Goal: Communication & Community: Connect with others

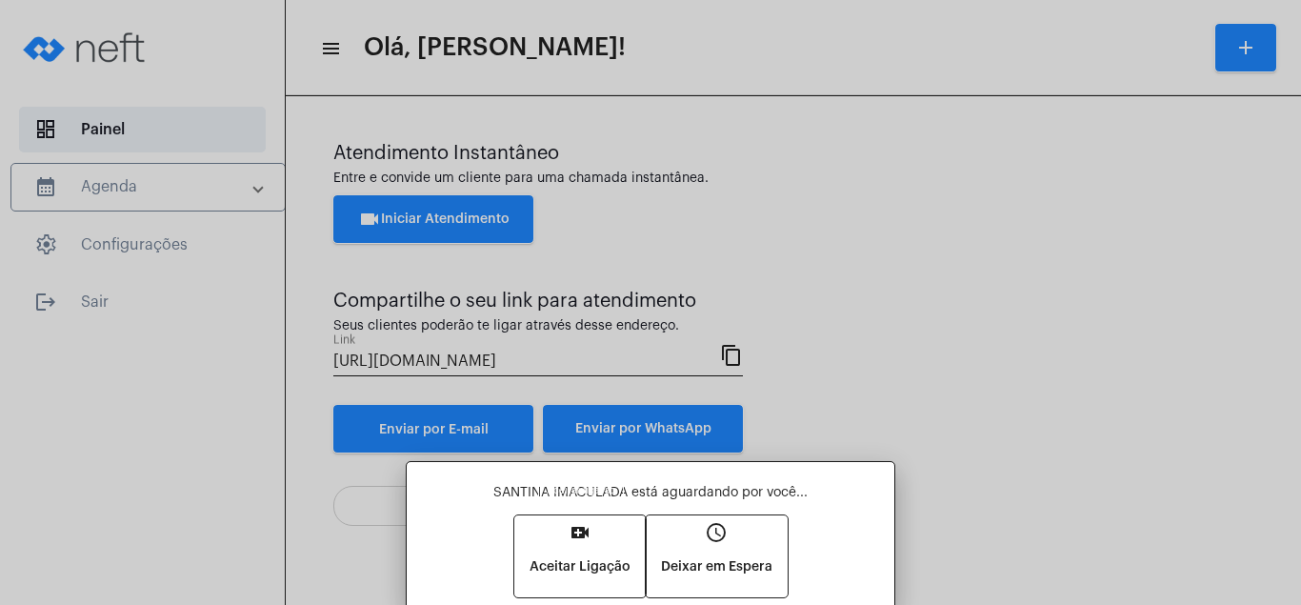
click at [570, 531] on mat-icon "video_call" at bounding box center [580, 532] width 23 height 23
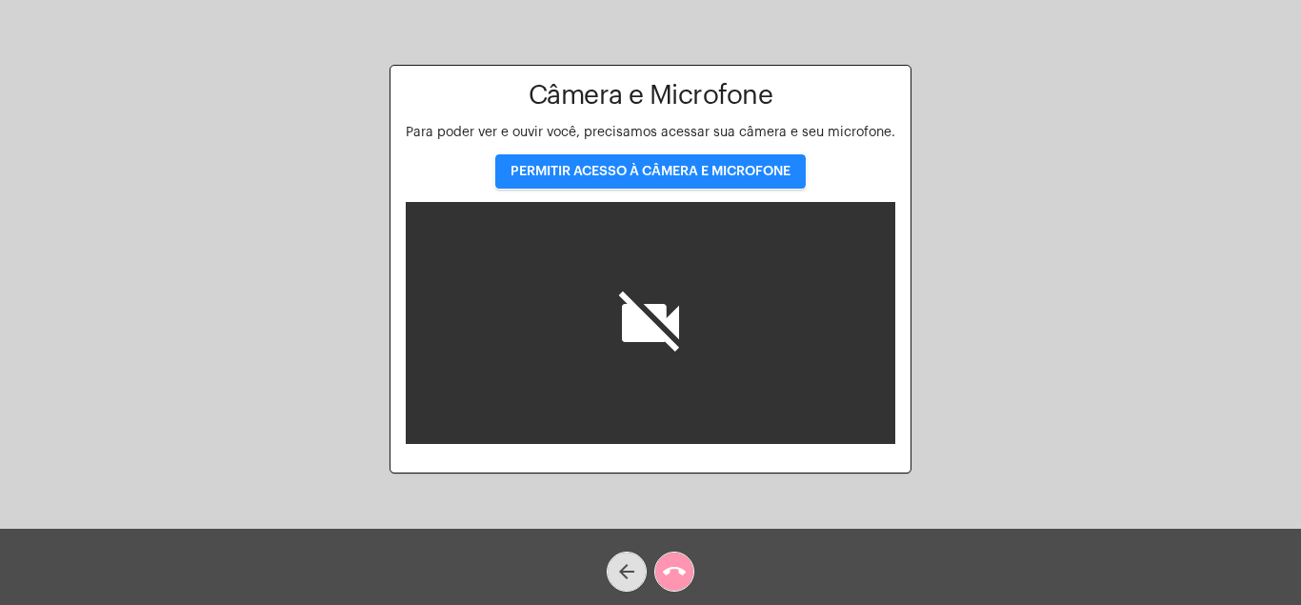
click at [694, 168] on span "PERMITIR ACESSO À CÂMERA E MICROFONE" at bounding box center [651, 171] width 280 height 13
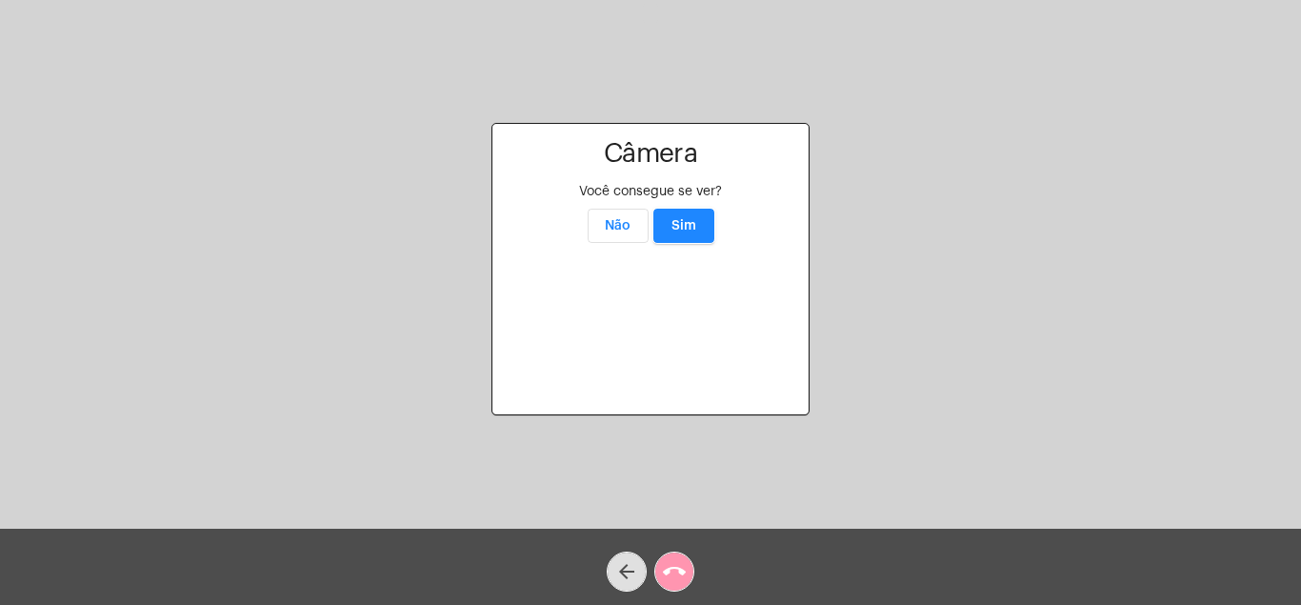
click at [677, 209] on button "Sim" at bounding box center [684, 226] width 61 height 34
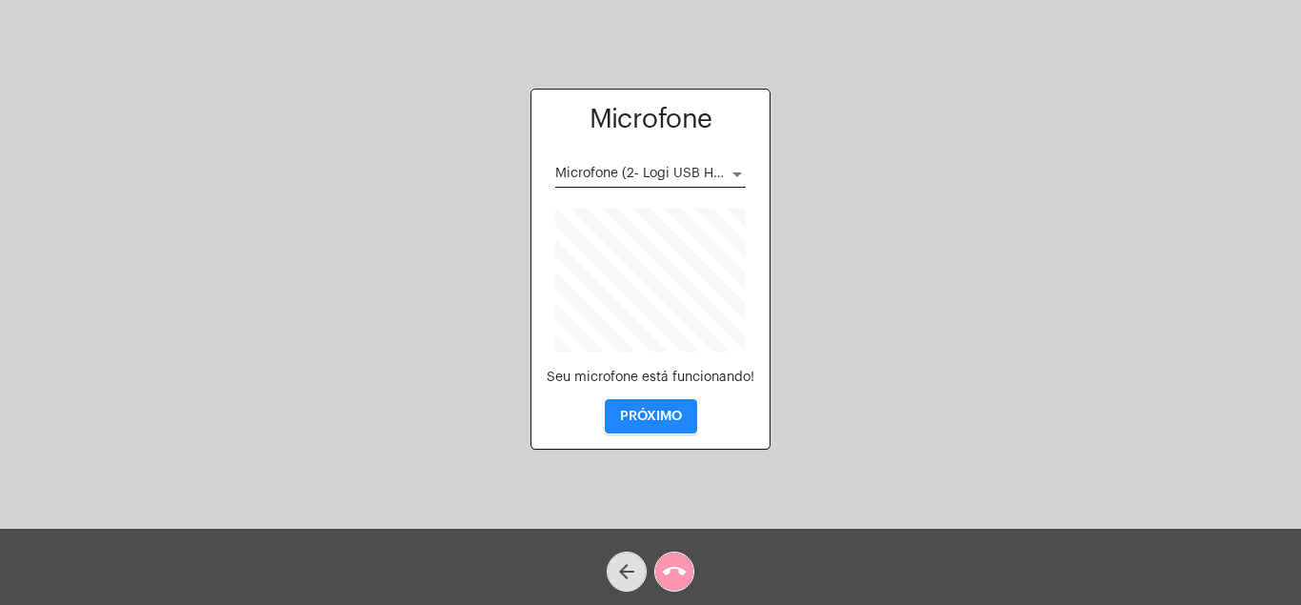
click at [655, 404] on button "PRÓXIMO" at bounding box center [651, 416] width 92 height 34
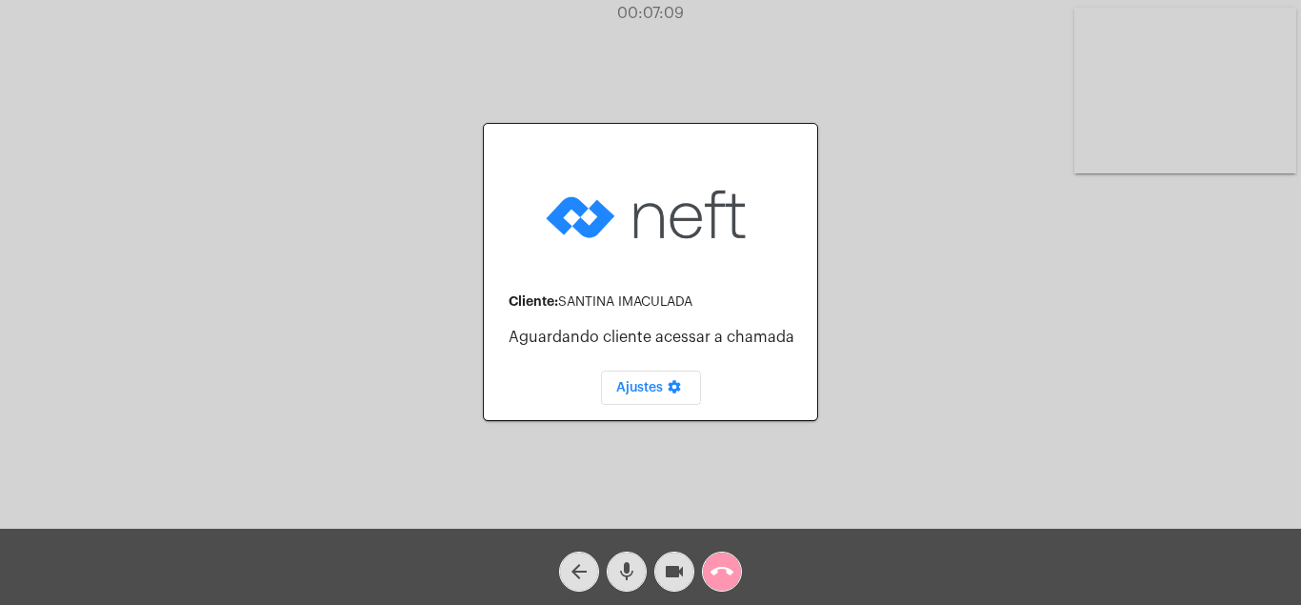
click at [650, 383] on span "Ajustes settings" at bounding box center [651, 387] width 70 height 13
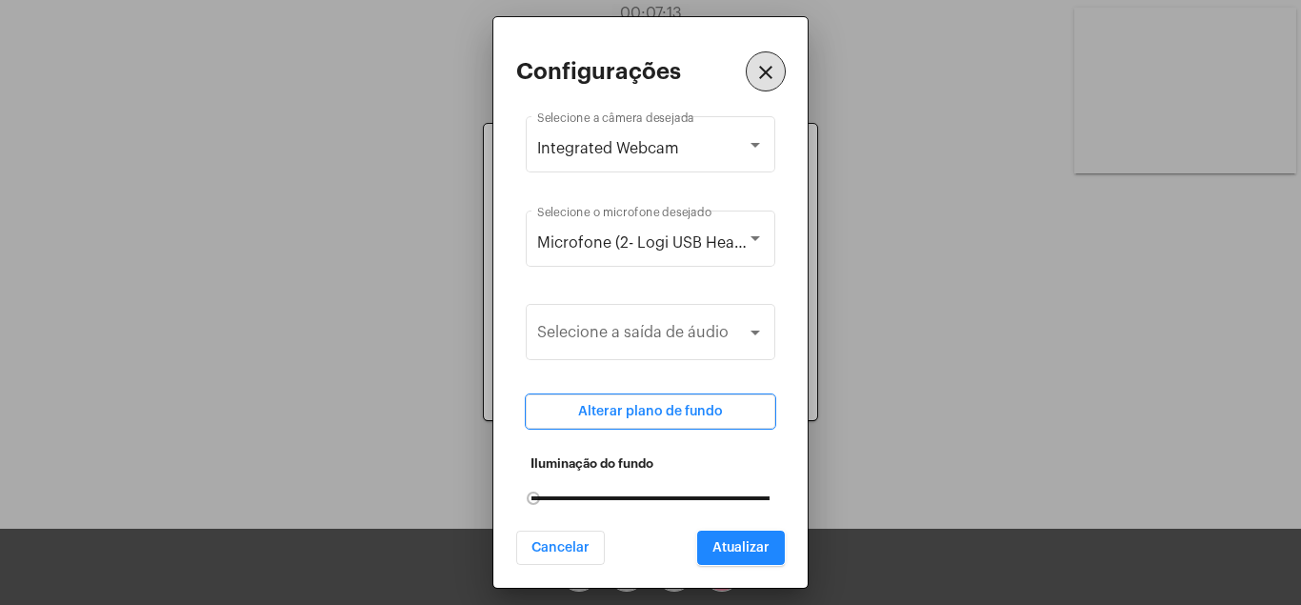
click at [766, 81] on mat-icon "close" at bounding box center [766, 72] width 23 height 23
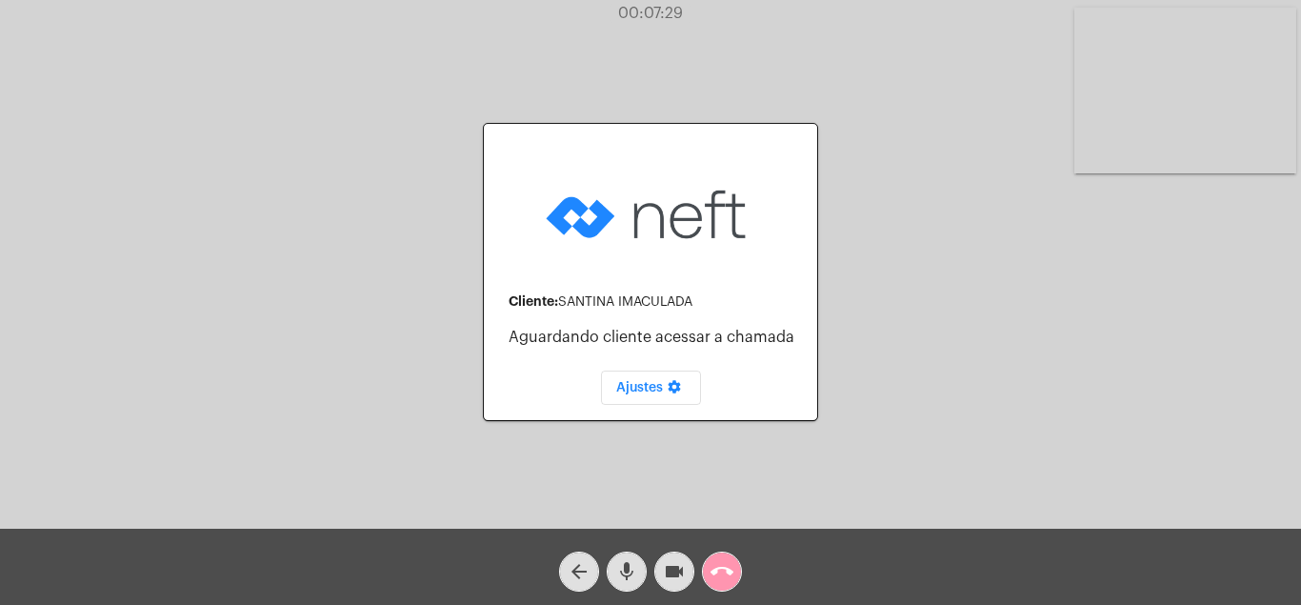
click at [721, 567] on mat-icon "call_end" at bounding box center [722, 571] width 23 height 23
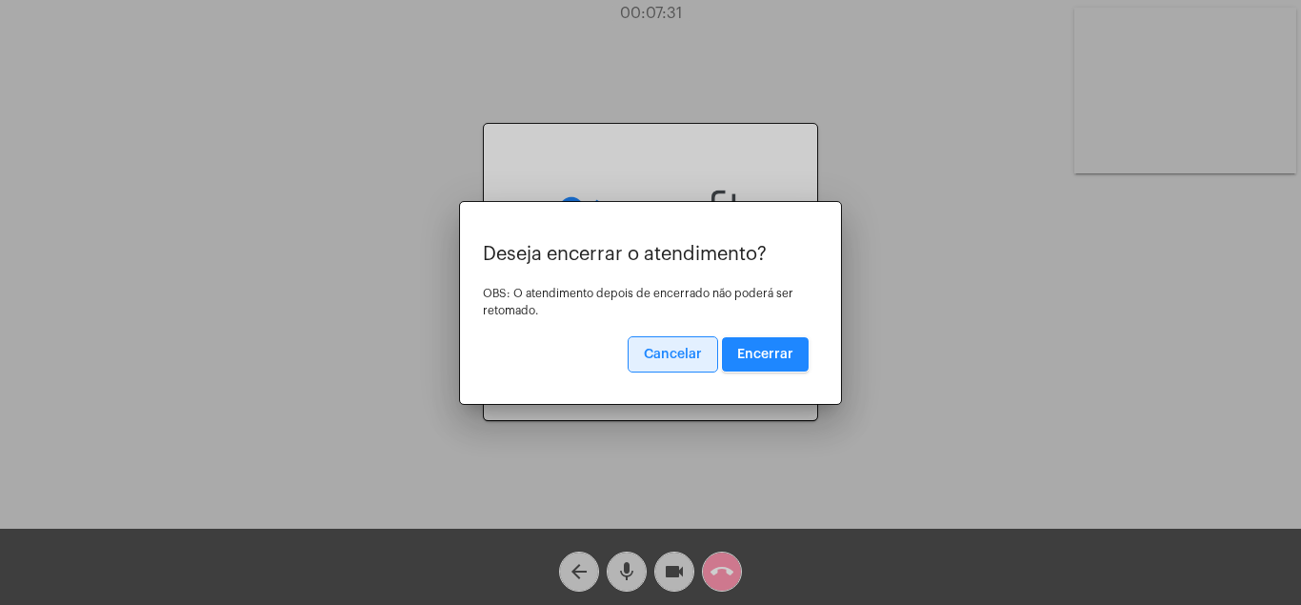
click at [771, 340] on button "Encerrar" at bounding box center [765, 354] width 87 height 34
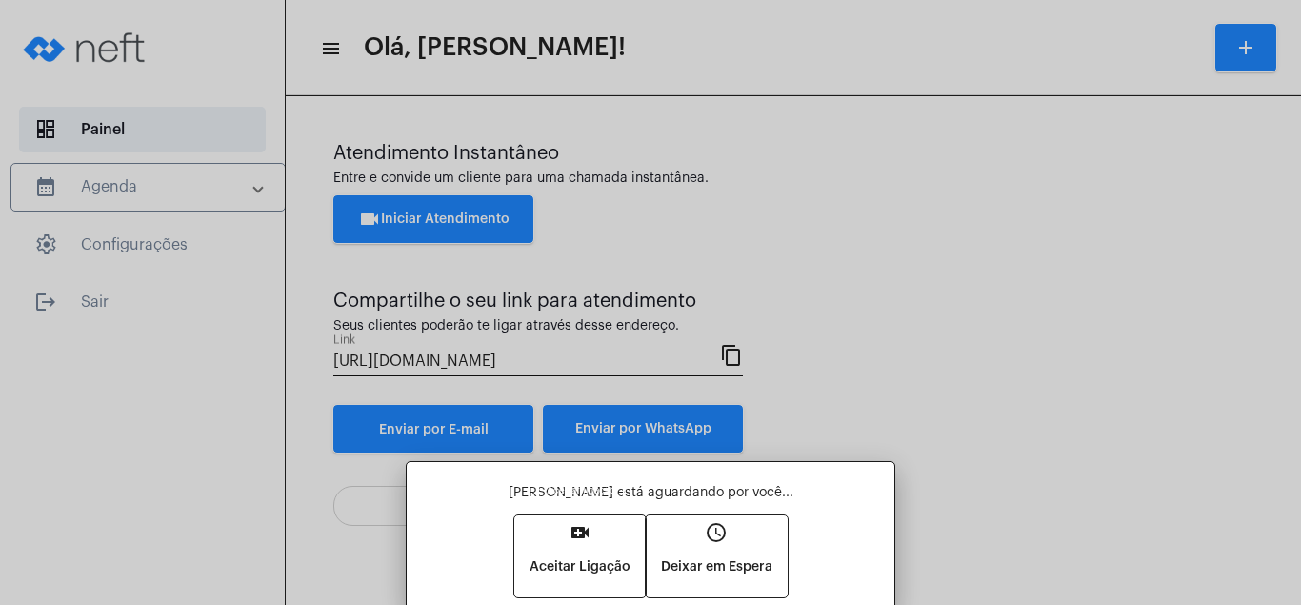
click at [581, 523] on mat-icon "video_call" at bounding box center [580, 532] width 23 height 23
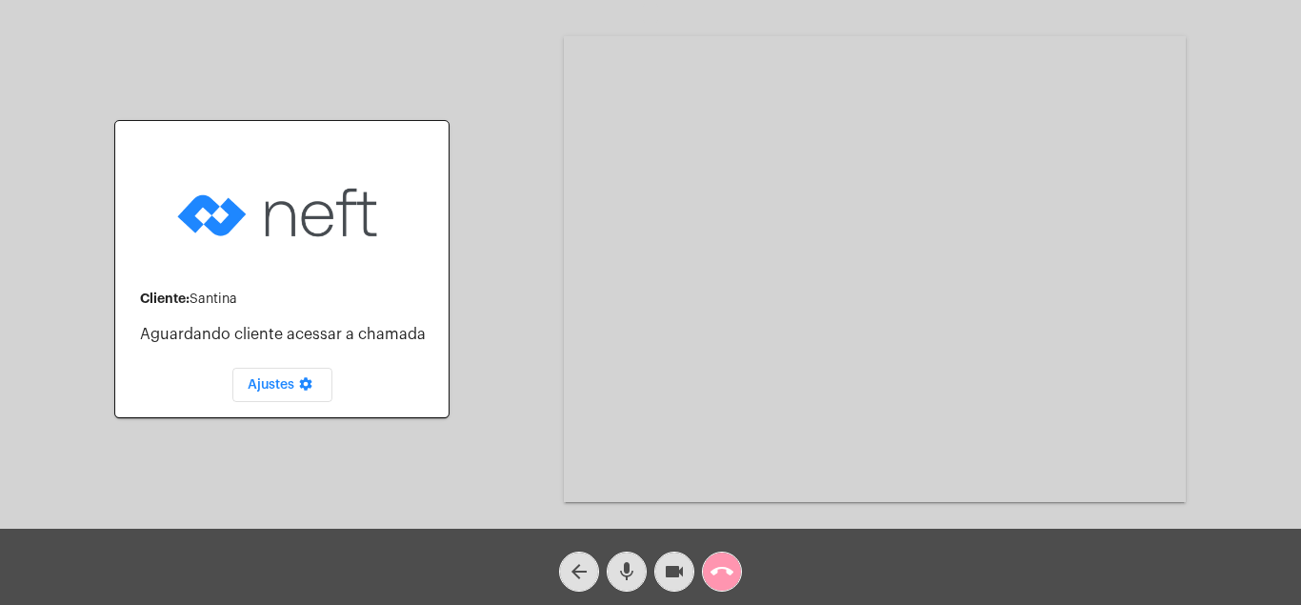
click at [273, 377] on button "Ajustes settings" at bounding box center [282, 385] width 100 height 34
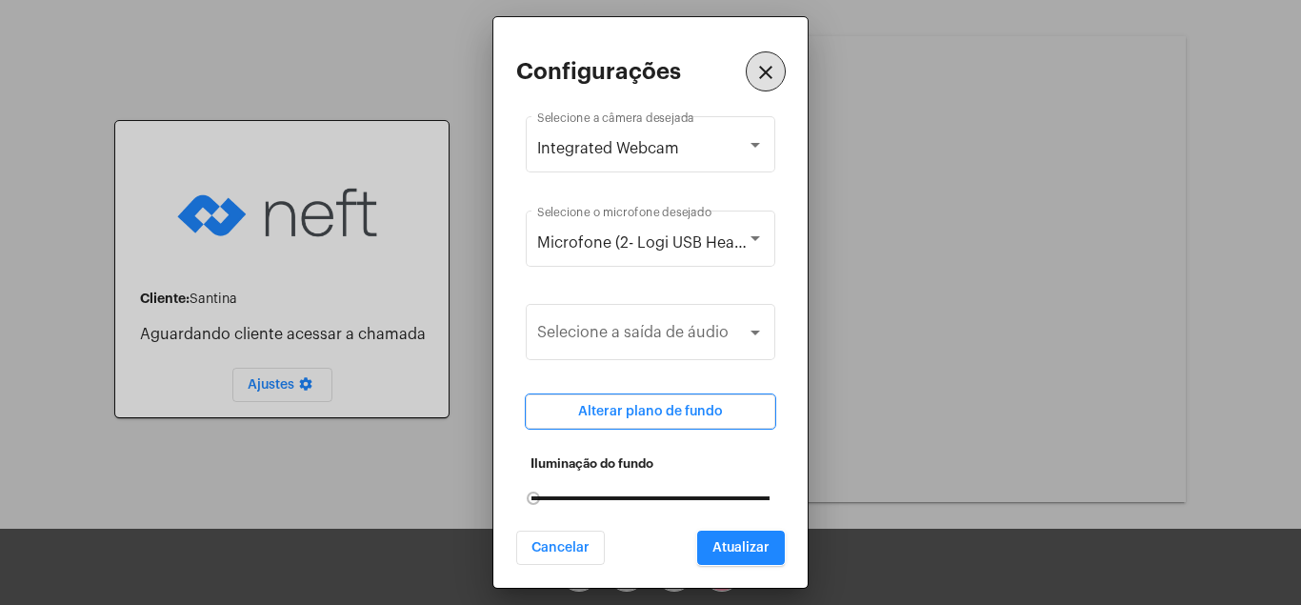
click at [765, 76] on button "close" at bounding box center [766, 71] width 38 height 38
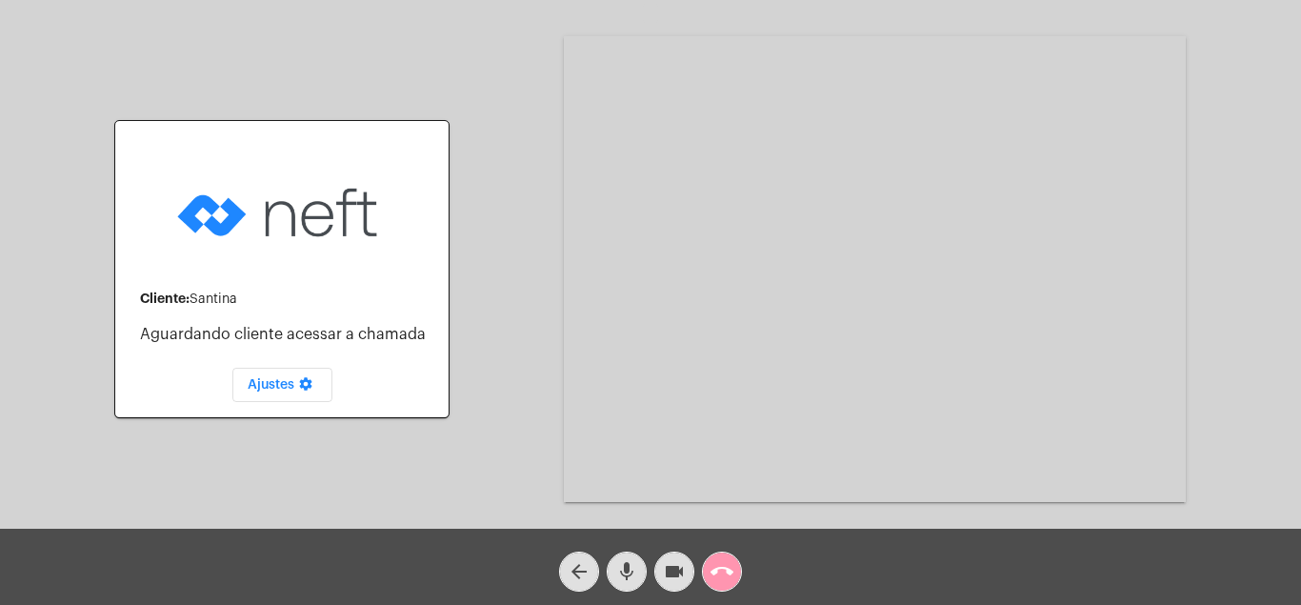
click at [724, 569] on mat-icon "call_end" at bounding box center [722, 571] width 23 height 23
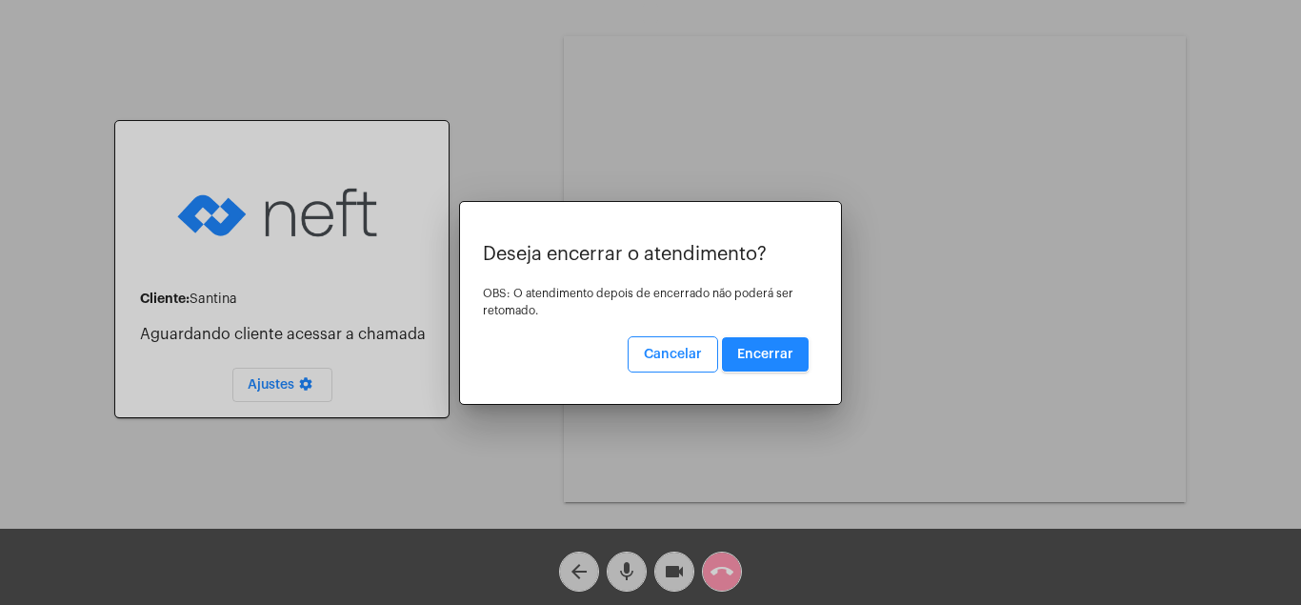
click at [760, 353] on span "Encerrar" at bounding box center [765, 354] width 56 height 13
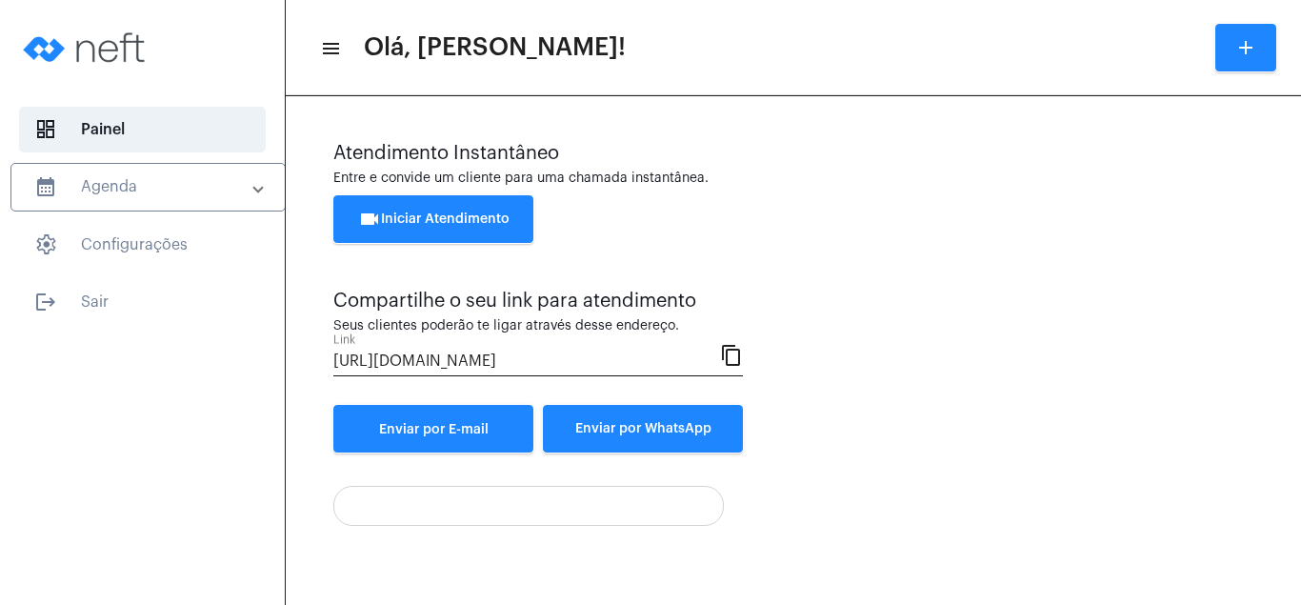
scroll to position [320, 0]
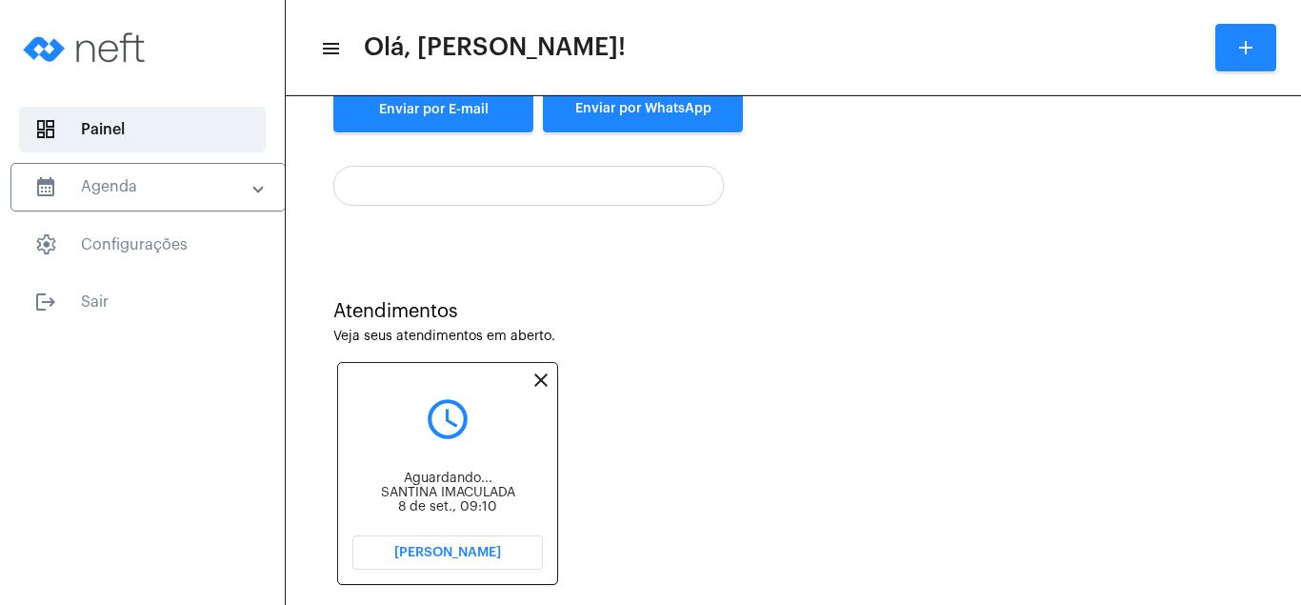
click at [450, 540] on button "[PERSON_NAME]" at bounding box center [447, 552] width 191 height 34
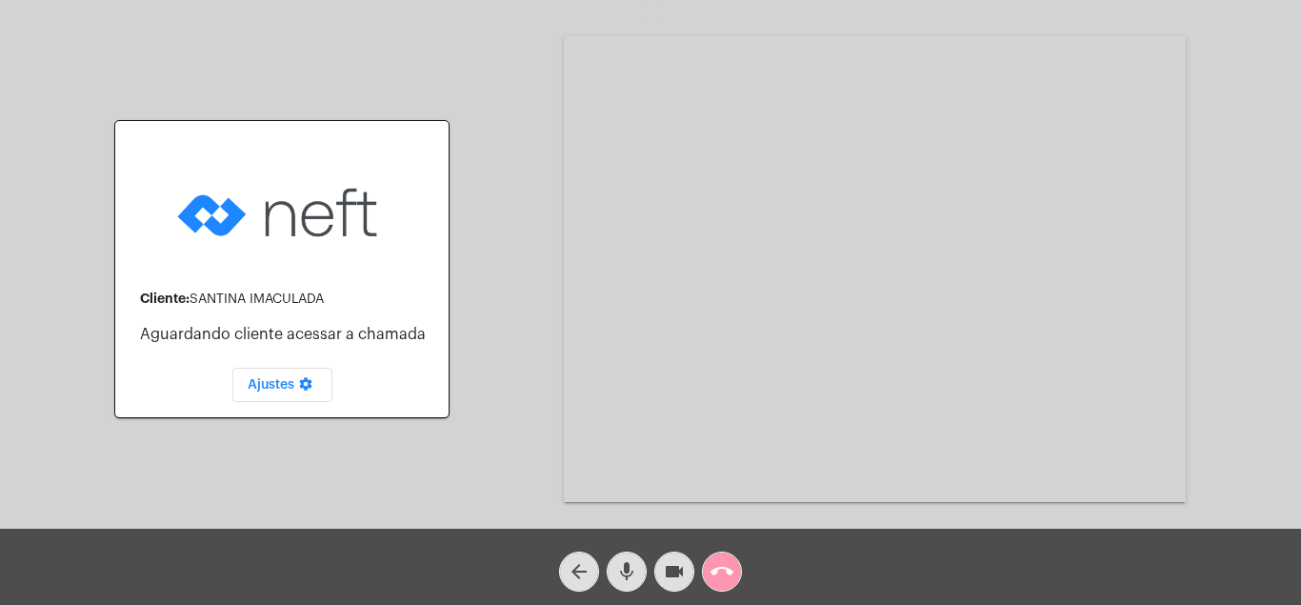
click at [713, 564] on mat-icon "call_end" at bounding box center [722, 571] width 23 height 23
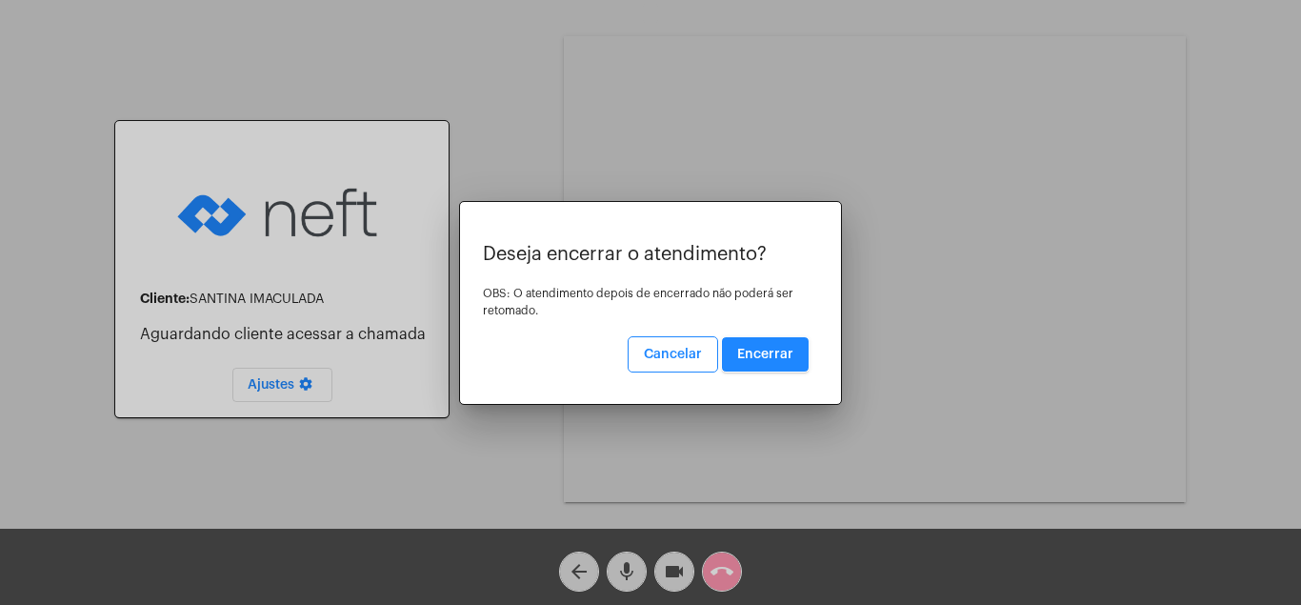
click at [775, 344] on button "Encerrar" at bounding box center [765, 354] width 87 height 34
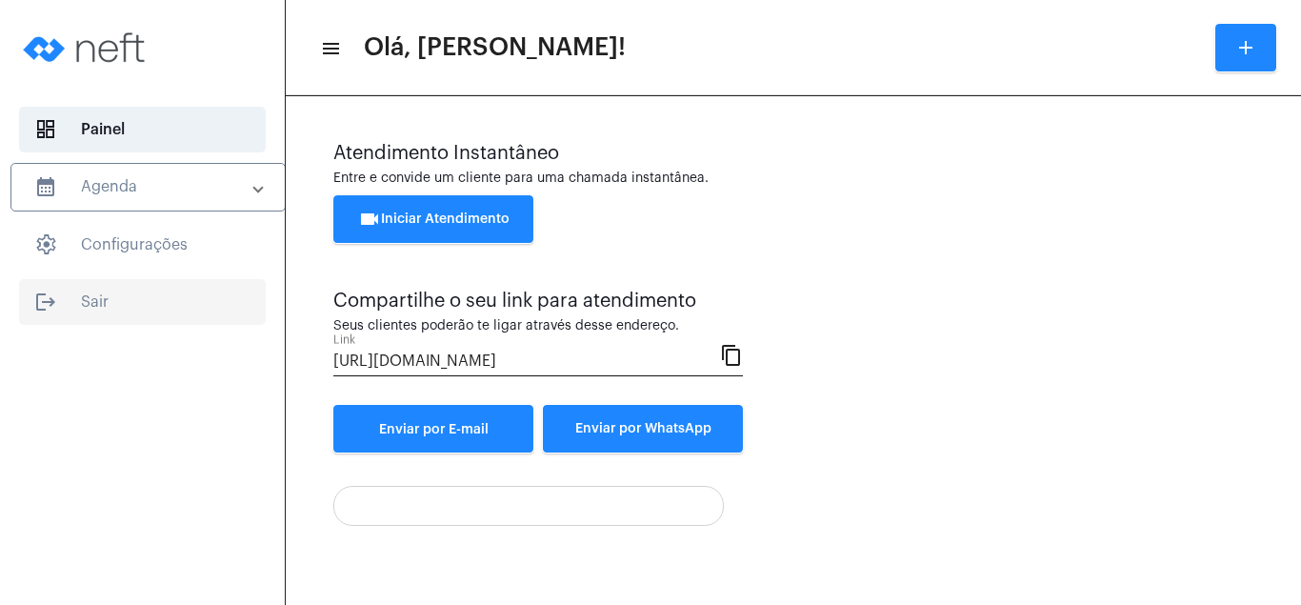
click at [84, 295] on span "logout Sair" at bounding box center [142, 302] width 247 height 46
